Goal: Browse casually: Explore the website without a specific task or goal

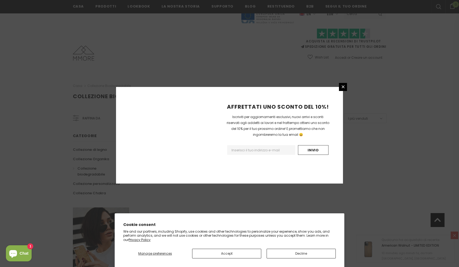
scroll to position [283, 0]
